Goal: Task Accomplishment & Management: Manage account settings

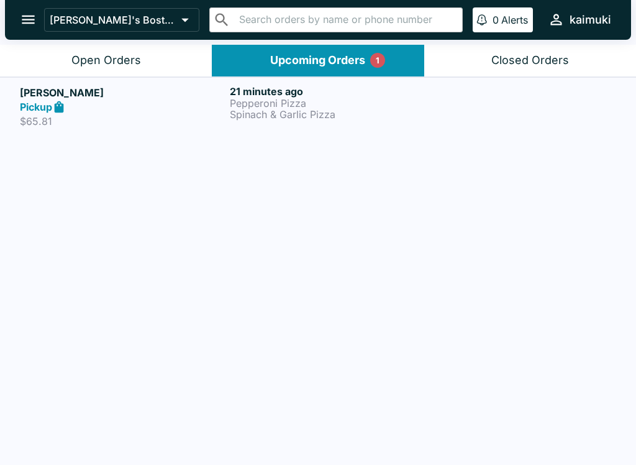
click at [370, 127] on div "21 minutes ago Pepperoni Pizza Spinach & Garlic Pizza" at bounding box center [332, 106] width 205 height 43
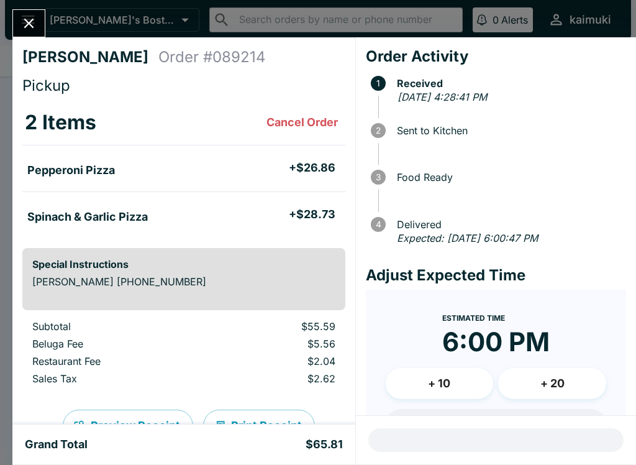
click at [24, 11] on button "Close" at bounding box center [29, 23] width 32 height 27
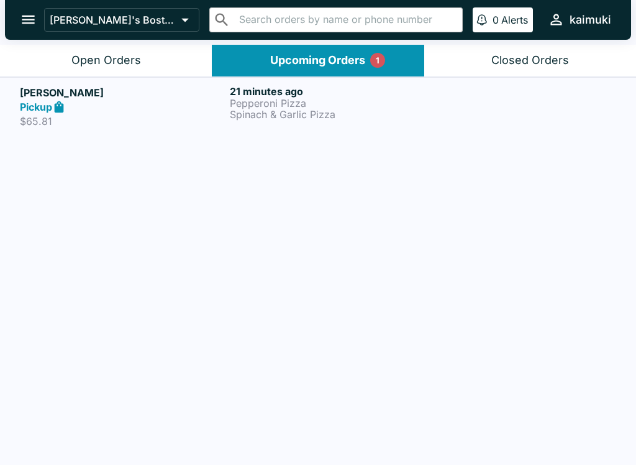
click at [92, 42] on header "[PERSON_NAME]'s Boston Pizza ​ ​ 0 Alerts kaimuki" at bounding box center [318, 22] width 636 height 45
click at [91, 42] on header "[PERSON_NAME]'s Boston Pizza ​ ​ 0 Alerts kaimuki" at bounding box center [318, 22] width 636 height 45
click at [65, 59] on button "Open Orders" at bounding box center [106, 61] width 212 height 32
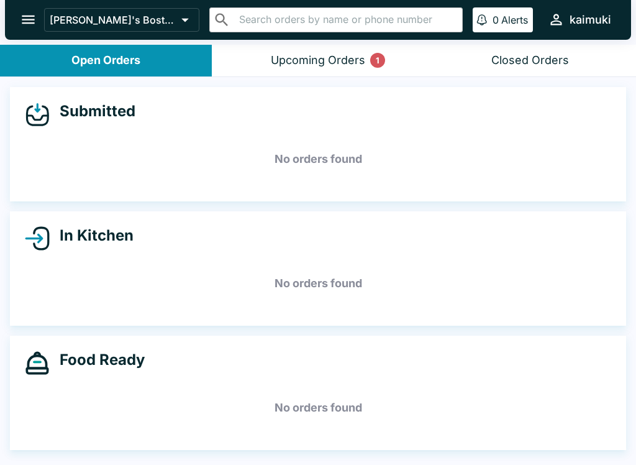
click at [65, 59] on button "Open Orders" at bounding box center [106, 61] width 212 height 32
click at [216, 60] on button "Upcoming Orders 2" at bounding box center [318, 61] width 212 height 32
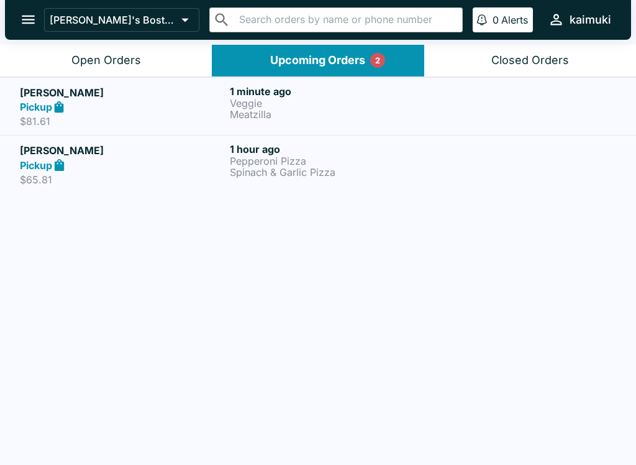
click at [303, 80] on link "[PERSON_NAME] goo Pickup $81.61 1 minute ago Veggie Meatzilla" at bounding box center [318, 106] width 636 height 58
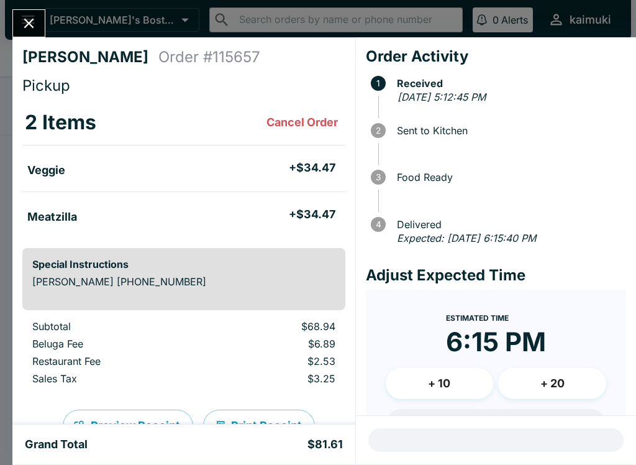
click at [13, 27] on button "Close" at bounding box center [29, 23] width 32 height 27
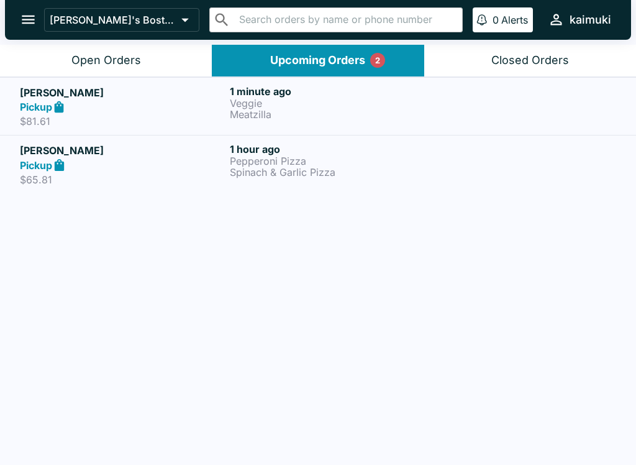
click at [162, 124] on p "$81.61" at bounding box center [122, 121] width 205 height 12
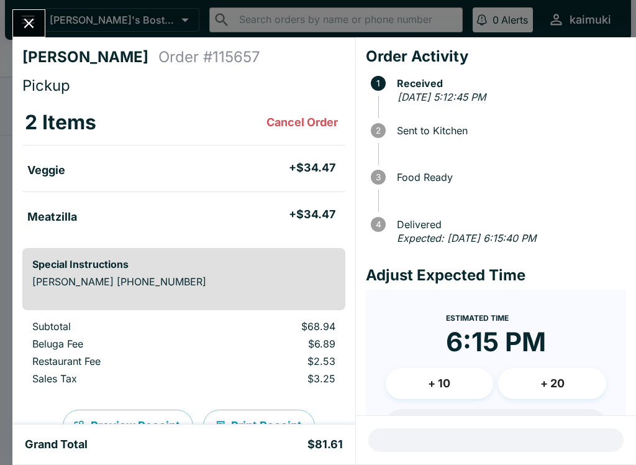
click at [37, 19] on icon "Close" at bounding box center [29, 23] width 17 height 17
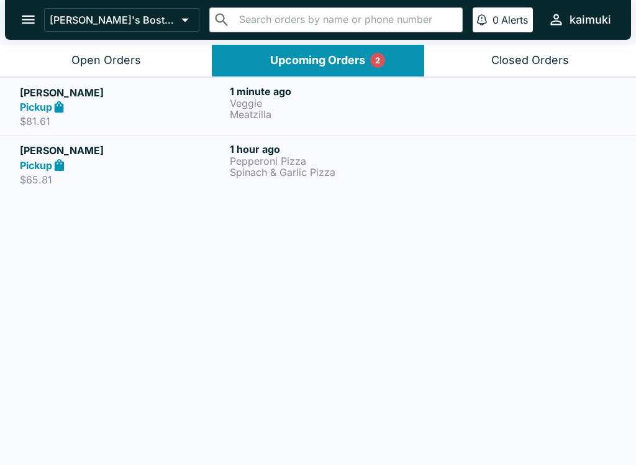
click at [102, 63] on div "Open Orders" at bounding box center [106, 60] width 70 height 14
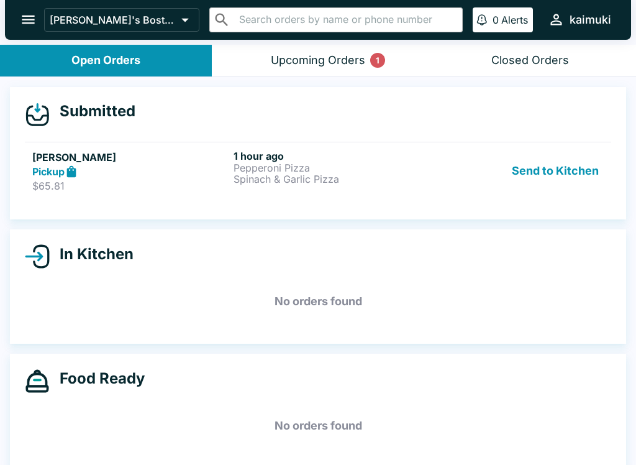
click at [345, 53] on div "Upcoming Orders 1" at bounding box center [318, 60] width 94 height 14
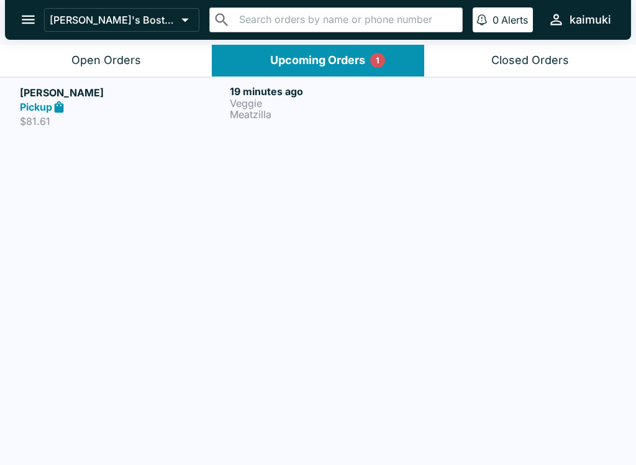
click at [329, 106] on p "Veggie" at bounding box center [332, 103] width 205 height 11
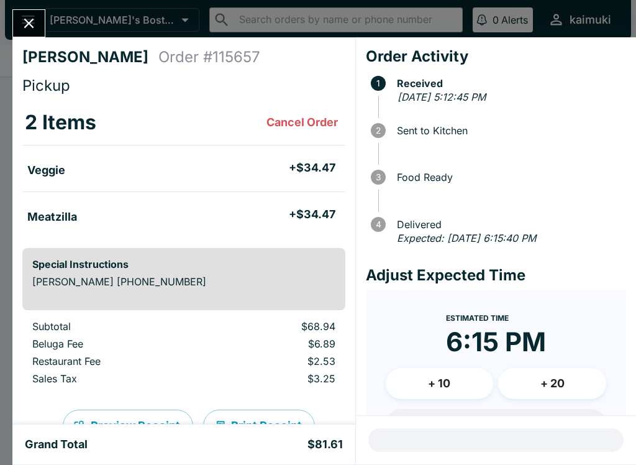
click at [575, 383] on button "+ 20" at bounding box center [552, 383] width 108 height 31
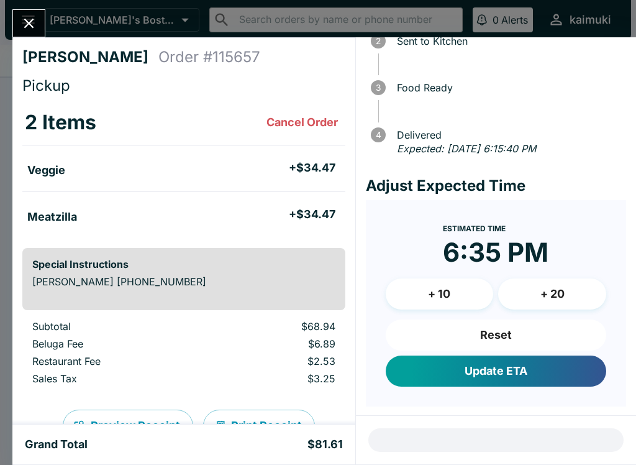
scroll to position [89, 0]
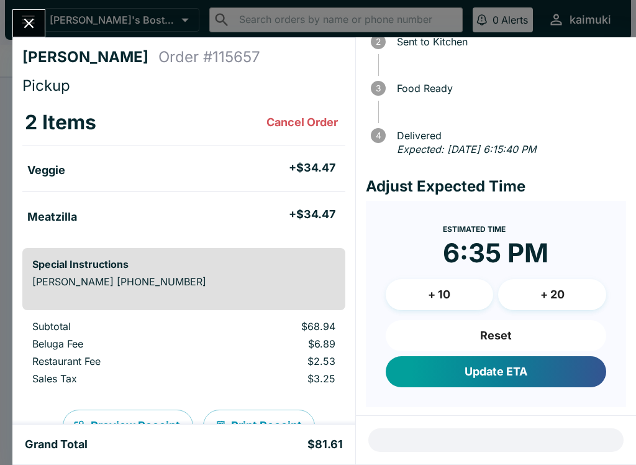
click at [544, 328] on button "Reset" at bounding box center [496, 335] width 221 height 31
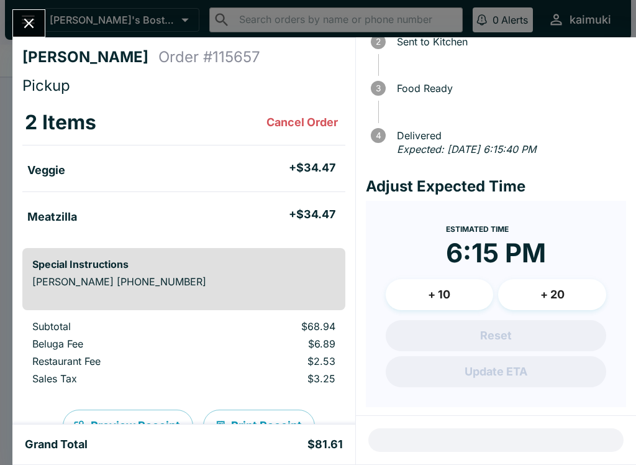
click at [469, 290] on button "+ 10" at bounding box center [440, 294] width 108 height 31
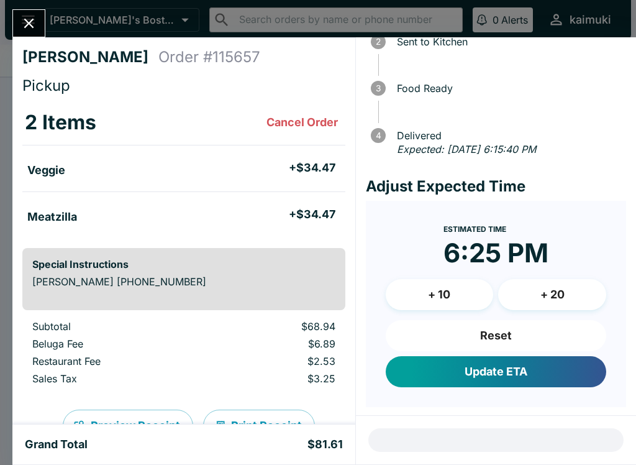
click at [43, 27] on button "Close" at bounding box center [29, 23] width 32 height 27
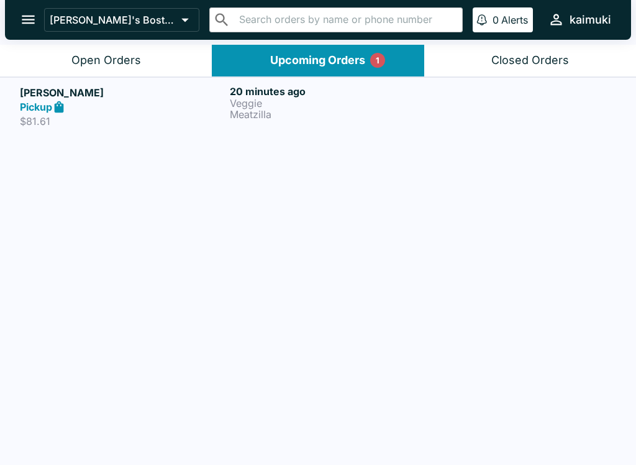
click at [122, 95] on h5 "[PERSON_NAME]" at bounding box center [122, 92] width 205 height 15
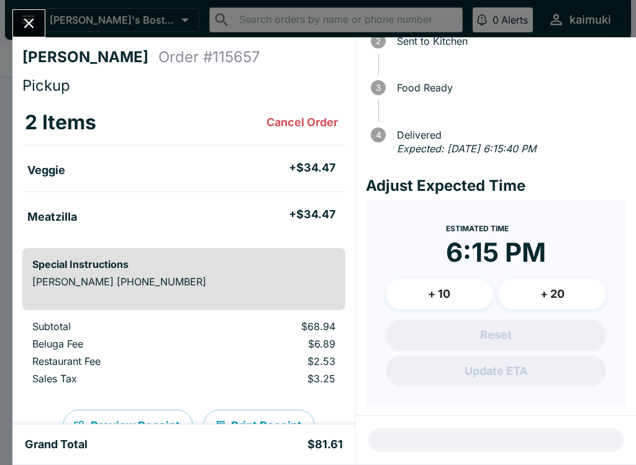
scroll to position [89, 0]
click at [463, 285] on button "+ 10" at bounding box center [440, 294] width 108 height 31
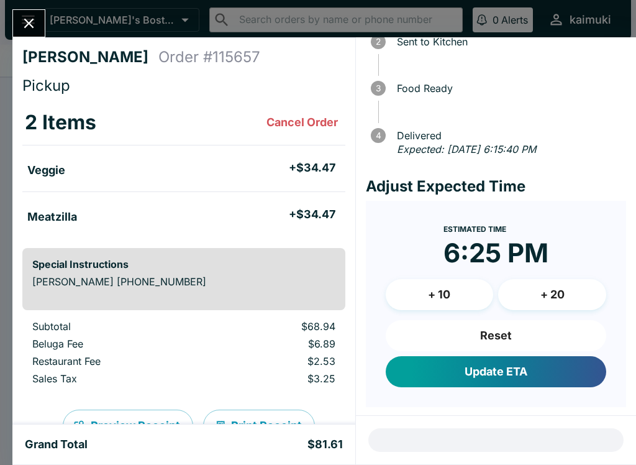
click at [537, 367] on button "Update ETA" at bounding box center [496, 371] width 221 height 31
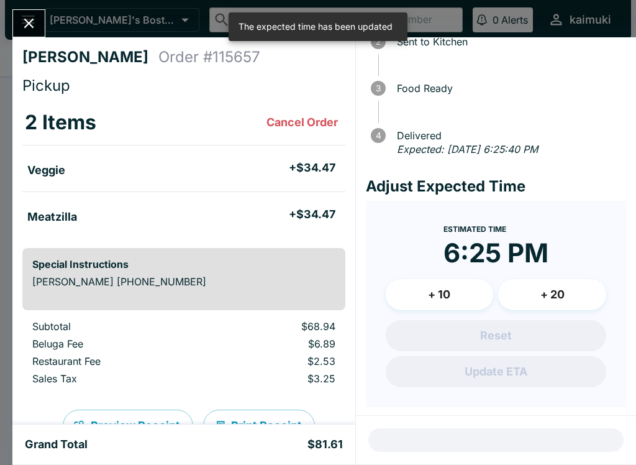
click at [26, 10] on button "Close" at bounding box center [29, 23] width 32 height 27
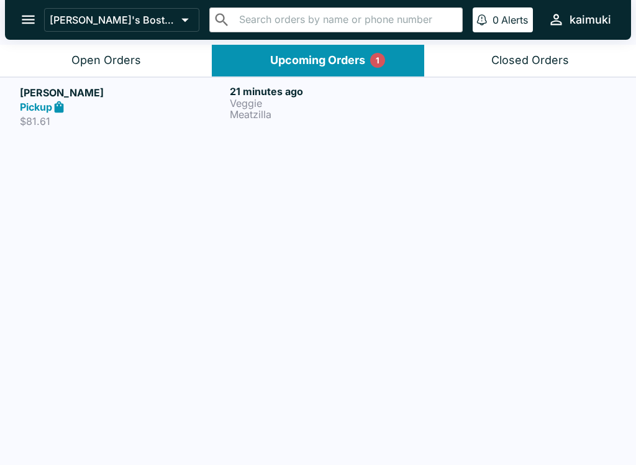
click at [325, 95] on h6 "21 minutes ago" at bounding box center [332, 91] width 205 height 12
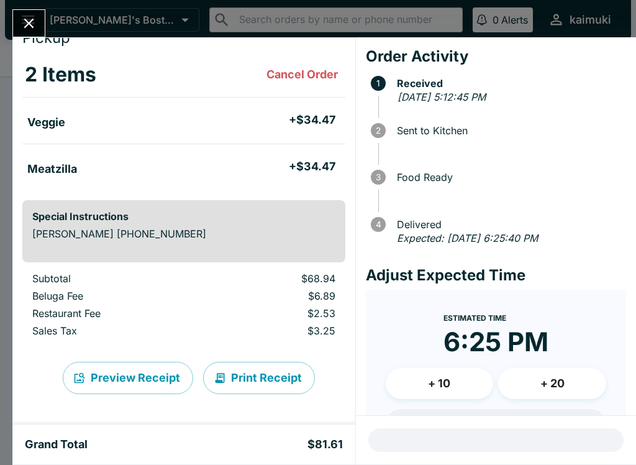
scroll to position [48, 0]
click at [45, 17] on div at bounding box center [28, 23] width 33 height 28
click at [30, 16] on icon "Close" at bounding box center [29, 23] width 17 height 17
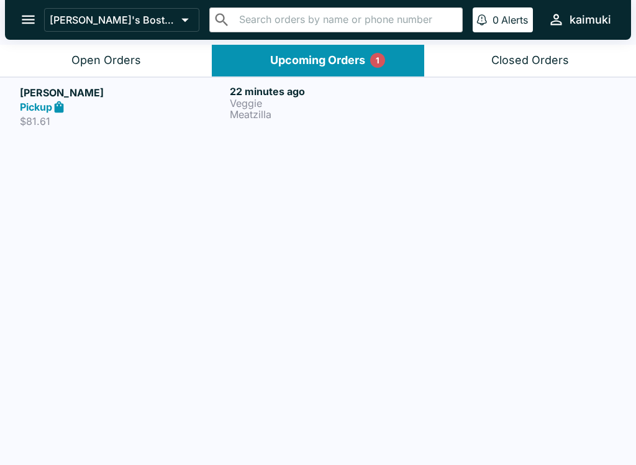
click at [125, 66] on div "Open Orders" at bounding box center [106, 60] width 70 height 14
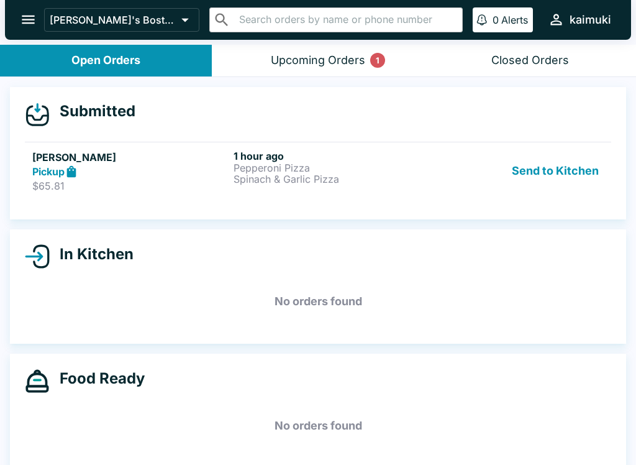
click at [171, 181] on p "$65.81" at bounding box center [130, 186] width 196 height 12
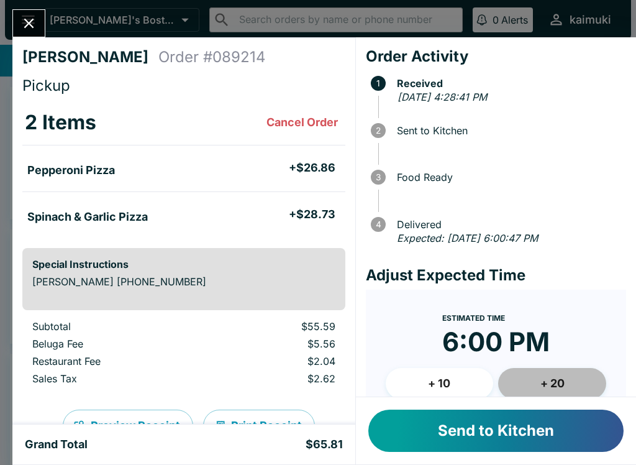
click at [582, 388] on button "+ 20" at bounding box center [552, 383] width 108 height 31
click at [483, 443] on button "Send to Kitchen" at bounding box center [495, 430] width 255 height 42
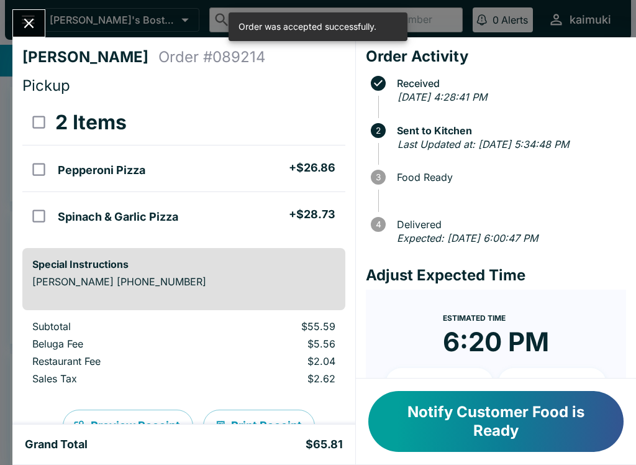
click at [31, 18] on icon "Close" at bounding box center [29, 23] width 17 height 17
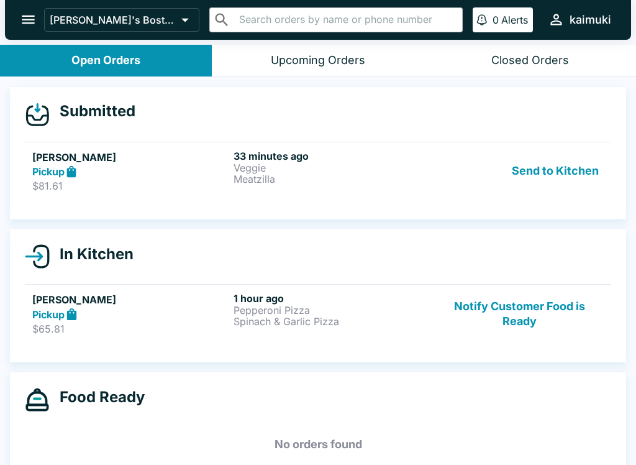
click at [174, 163] on h5 "[PERSON_NAME]" at bounding box center [130, 157] width 196 height 15
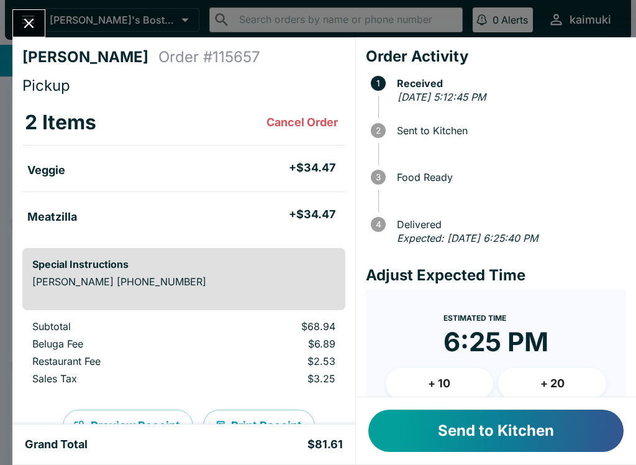
click at [495, 447] on button "Send to Kitchen" at bounding box center [495, 430] width 255 height 42
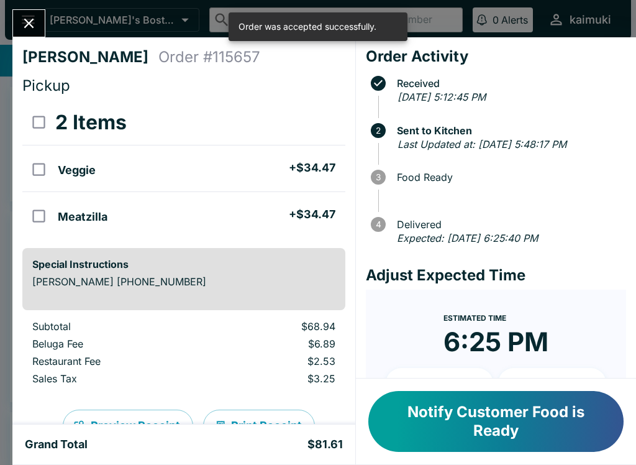
click at [37, 29] on icon "Close" at bounding box center [29, 23] width 17 height 17
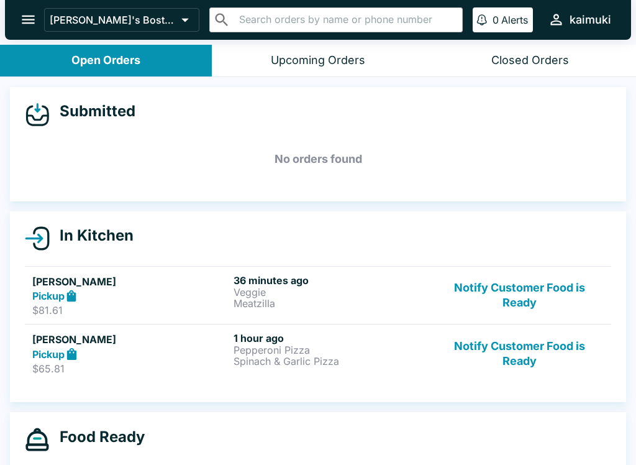
click at [179, 332] on h5 "[PERSON_NAME]" at bounding box center [130, 339] width 196 height 15
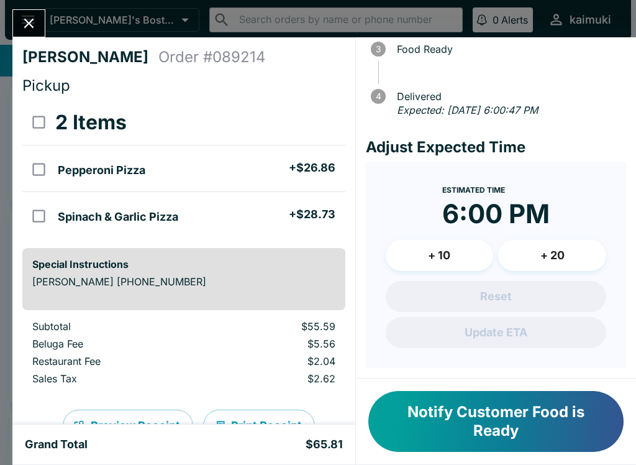
scroll to position [142, 0]
click at [21, 17] on icon "Close" at bounding box center [29, 23] width 17 height 17
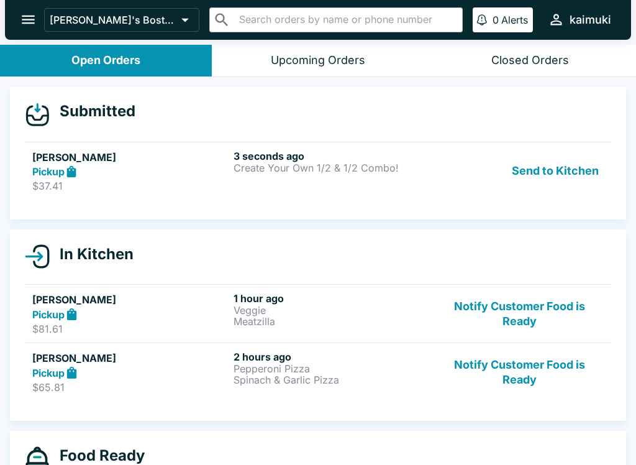
click at [503, 306] on button "Notify Customer Food is Ready" at bounding box center [519, 313] width 168 height 43
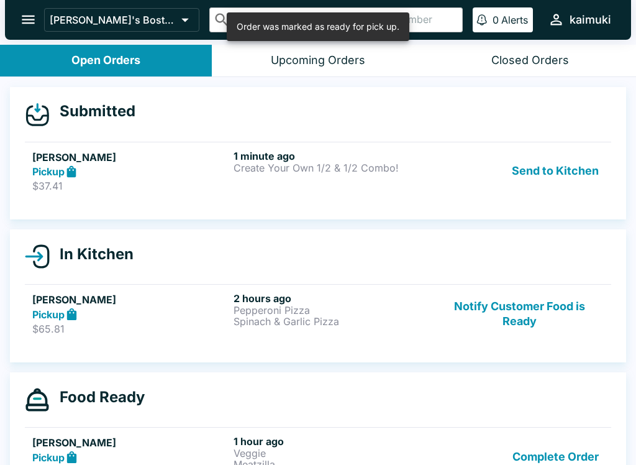
click at [183, 192] on link "[PERSON_NAME] Pickup $37.41 1 minute ago Create Your Own 1/2 & 1/2 Combo! Send …" at bounding box center [318, 171] width 586 height 58
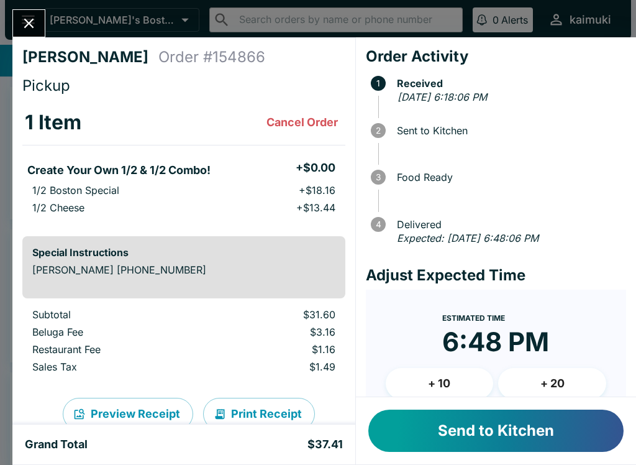
click at [455, 438] on button "Send to Kitchen" at bounding box center [495, 430] width 255 height 42
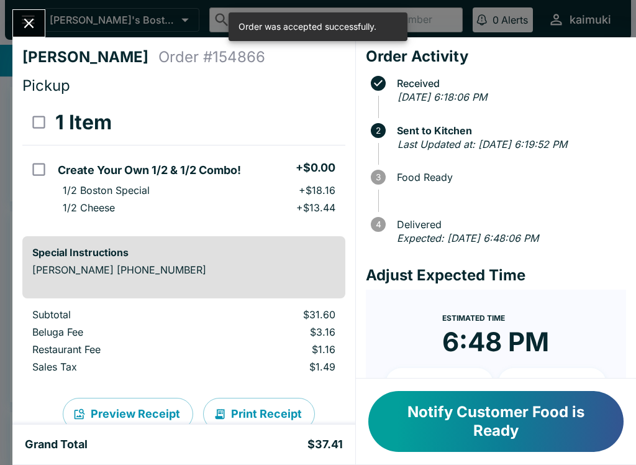
click at [53, 29] on div "[PERSON_NAME] Order # 154866 Pickup 1 Item Create Your Own 1/2 & 1/2 Combo! + $…" at bounding box center [318, 232] width 636 height 465
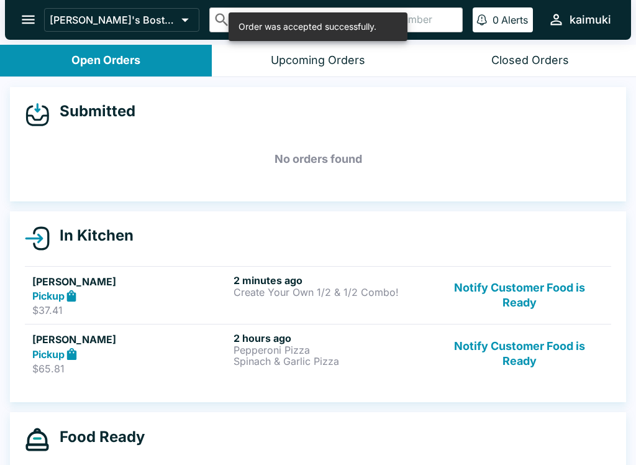
click at [29, 17] on icon "open drawer" at bounding box center [28, 20] width 13 height 9
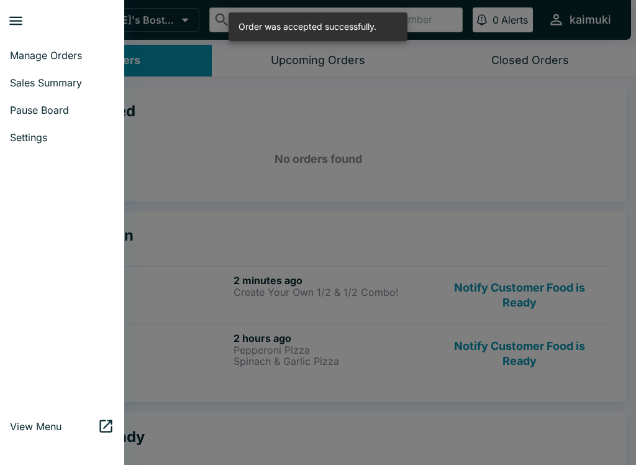
click at [457, 107] on div at bounding box center [318, 232] width 636 height 465
